Goal: Navigation & Orientation: Go to known website

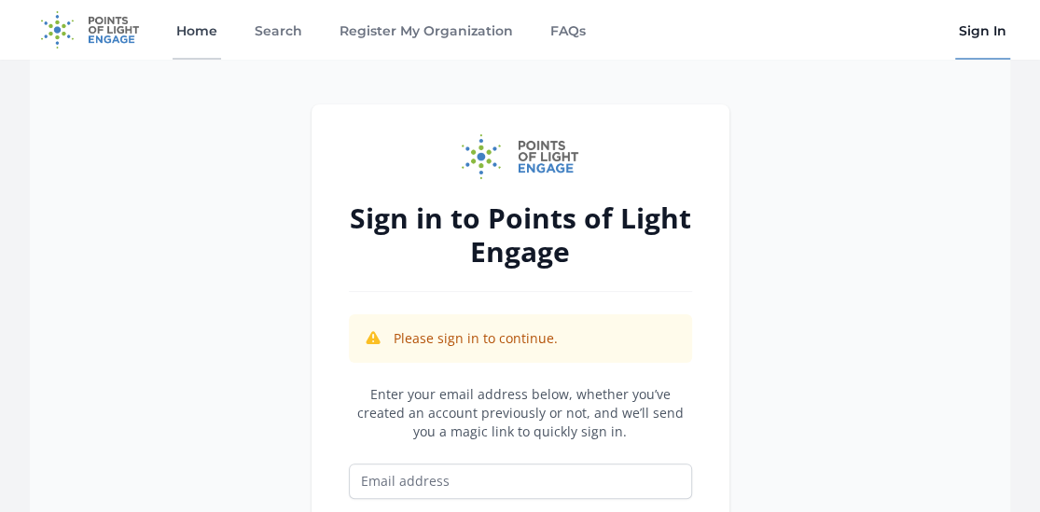
click at [174, 30] on link "Home" at bounding box center [197, 30] width 49 height 60
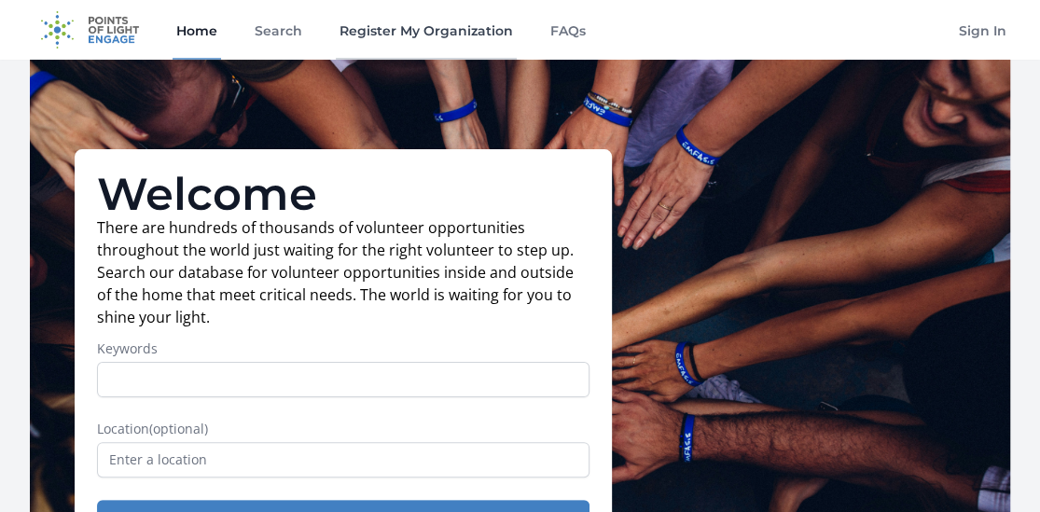
click at [408, 29] on link "Register My Organization" at bounding box center [426, 30] width 181 height 60
